Goal: Check status: Check status

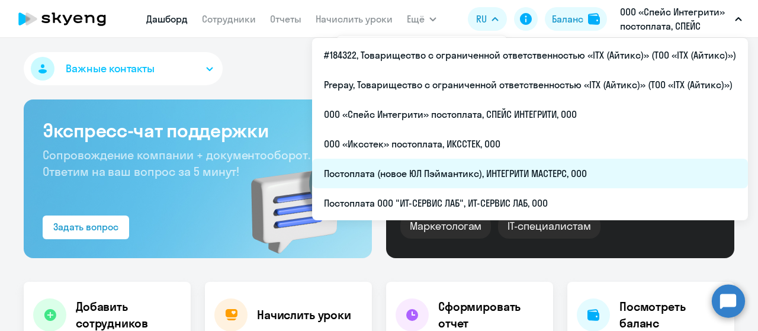
click at [446, 175] on li "Постоплата (новое ЮЛ Пэймантикс), ИНТЕГРИТИ МАСТЕРС, ООО" at bounding box center [530, 174] width 436 height 30
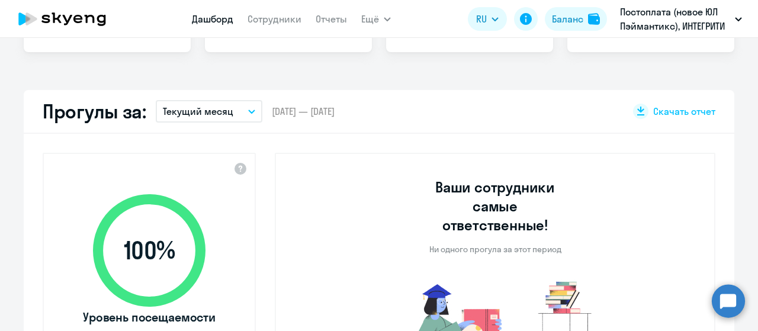
scroll to position [107, 0]
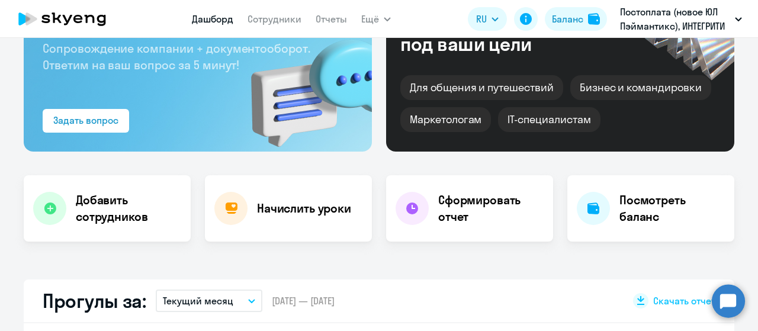
select select "30"
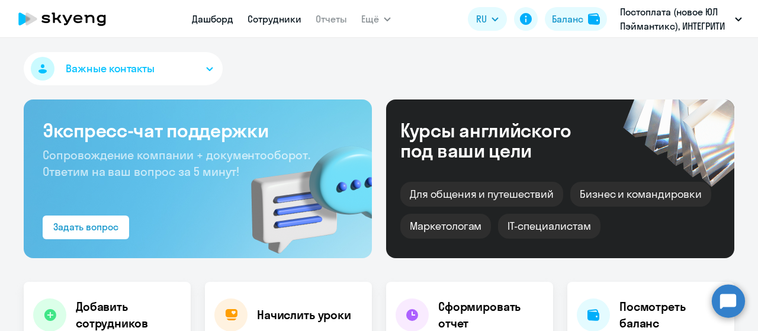
click at [278, 23] on link "Сотрудники" at bounding box center [274, 19] width 54 height 12
select select "30"
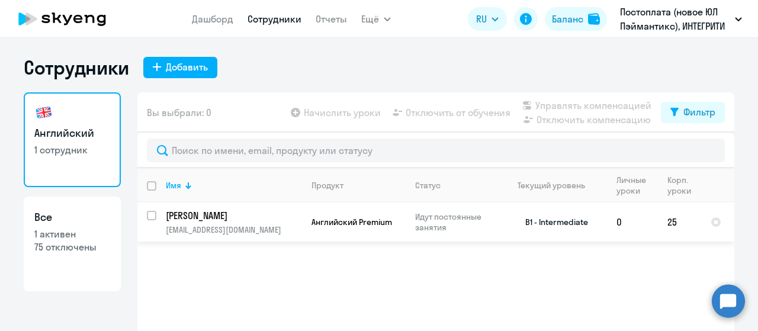
click at [262, 220] on p "[PERSON_NAME]" at bounding box center [233, 215] width 134 height 13
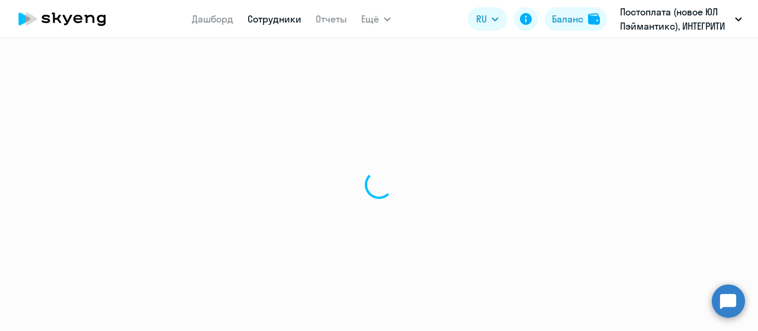
select select "english"
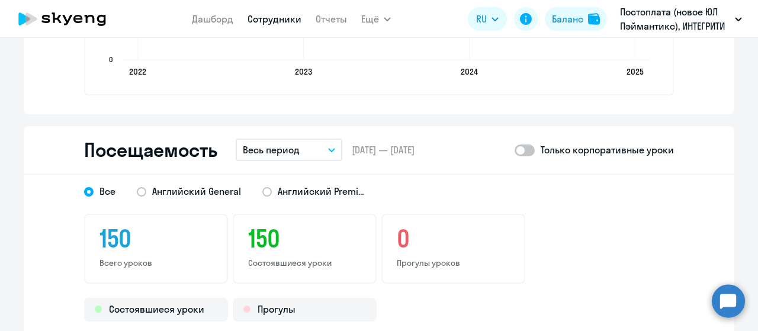
scroll to position [1521, 0]
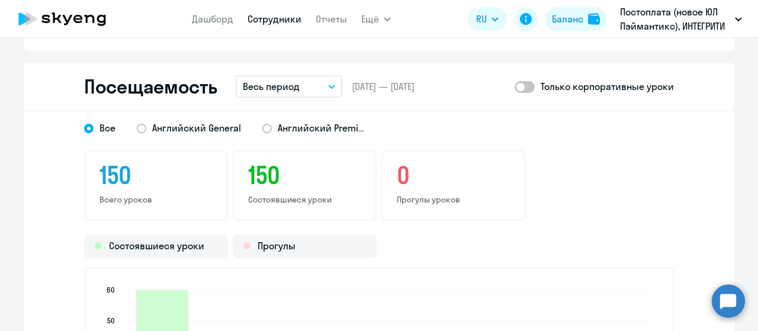
click at [312, 85] on button "Весь период" at bounding box center [289, 86] width 107 height 22
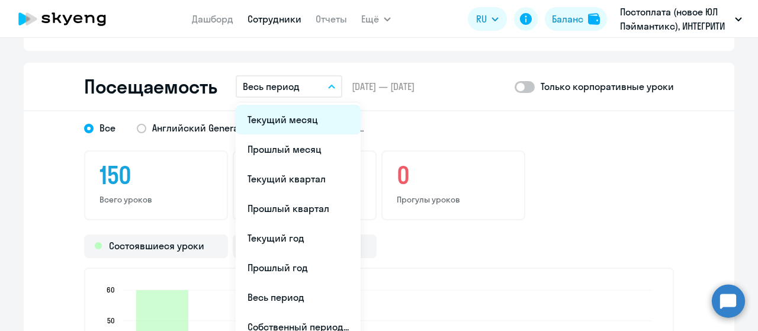
click at [300, 123] on li "Текущий месяц" at bounding box center [298, 120] width 125 height 30
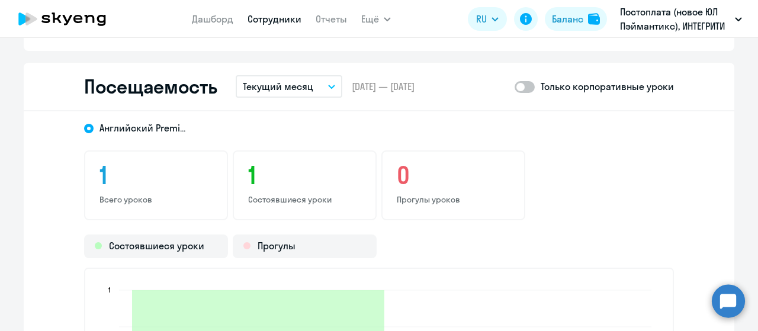
click at [312, 88] on button "Текущий месяц" at bounding box center [289, 86] width 107 height 22
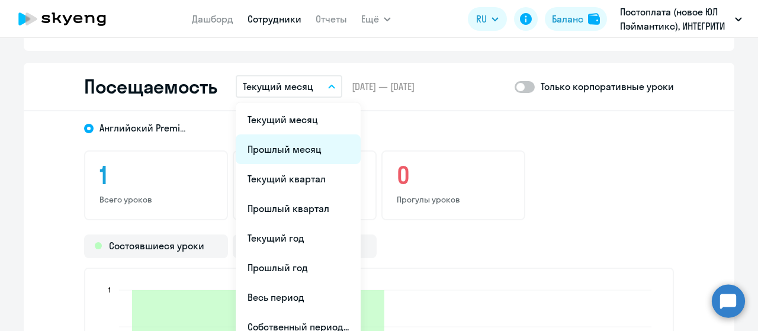
click at [292, 153] on li "Прошлый месяц" at bounding box center [298, 149] width 125 height 30
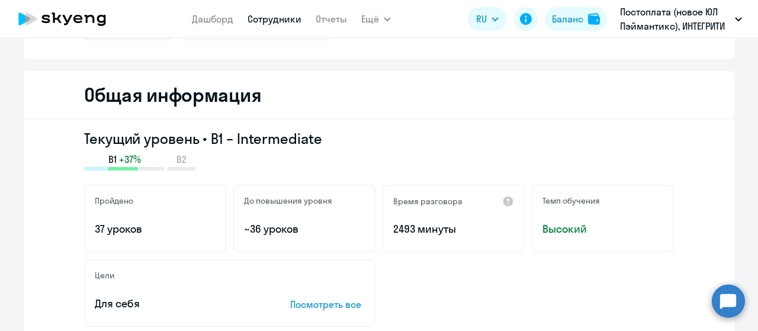
scroll to position [0, 0]
